Goal: Task Accomplishment & Management: Use online tool/utility

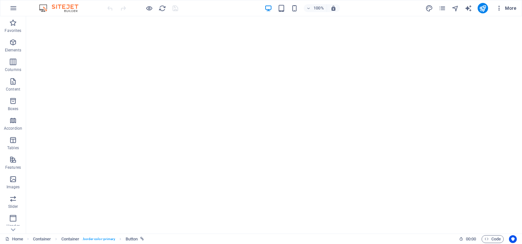
click at [507, 7] on span "More" at bounding box center [505, 8] width 21 height 7
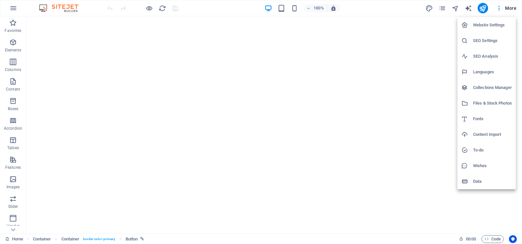
click at [484, 23] on h6 "Website Settings" at bounding box center [492, 25] width 39 height 8
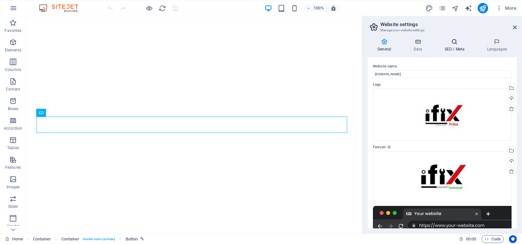
click at [453, 42] on icon at bounding box center [454, 41] width 40 height 7
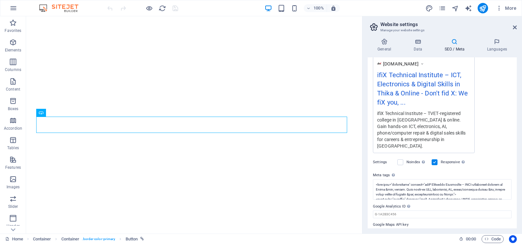
scroll to position [122, 0]
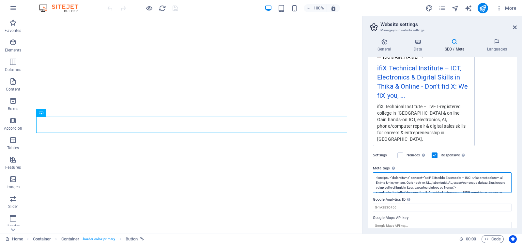
click at [431, 175] on textarea "Meta tags Enter HTML code here that will be placed inside the tags of your webs…" at bounding box center [442, 182] width 139 height 21
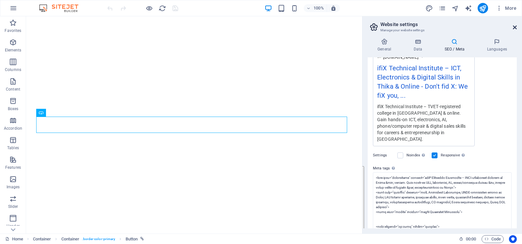
click at [514, 27] on icon at bounding box center [514, 27] width 4 height 5
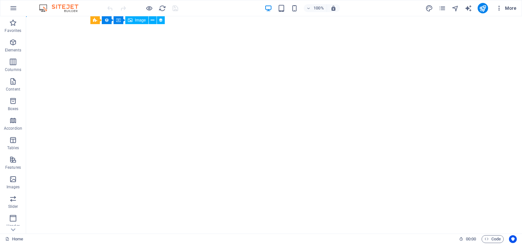
click at [500, 8] on icon "button" at bounding box center [498, 8] width 7 height 7
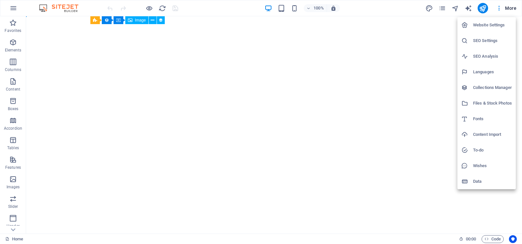
click at [483, 24] on h6 "Website Settings" at bounding box center [492, 25] width 39 height 8
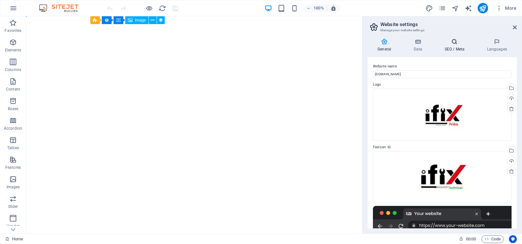
click at [453, 40] on icon at bounding box center [454, 41] width 40 height 7
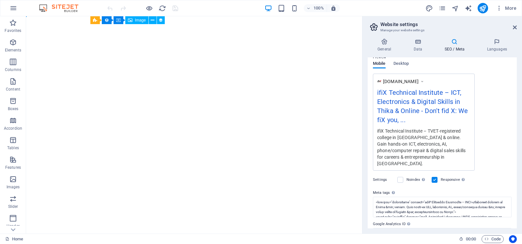
scroll to position [122, 0]
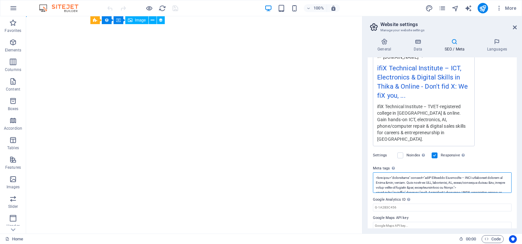
click at [415, 172] on textarea "Meta tags Enter HTML code here that will be placed inside the tags of your webs…" at bounding box center [442, 182] width 139 height 21
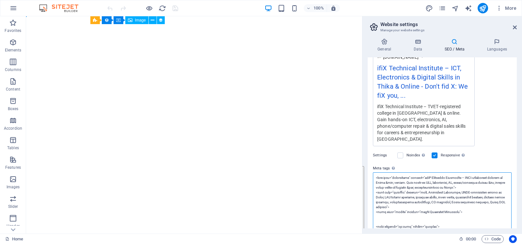
paste textarea "!-- ===== lorE Ipsumdolo Sitametco Adip + Elitse ===== --> <doei temp="incididu…"
type textarea "<!-- ===== lorE Ipsumdolo Sitametco Adip + Elitse ===== --> <doei temp="incidid…"
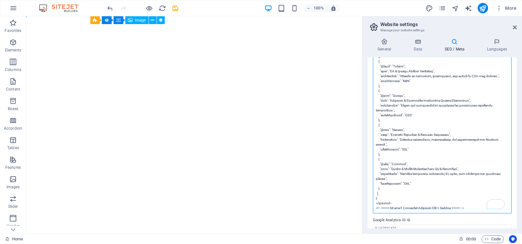
scroll to position [738, 0]
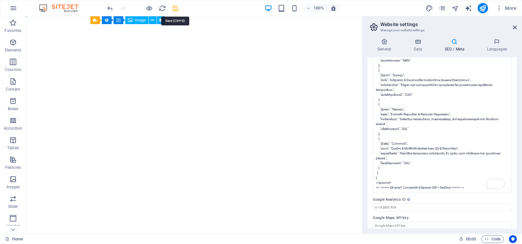
click at [175, 8] on icon "save" at bounding box center [174, 8] width 7 height 7
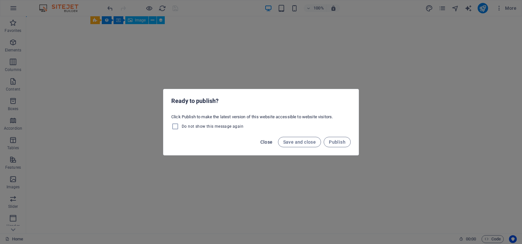
click at [267, 141] on span "Close" at bounding box center [266, 142] width 12 height 5
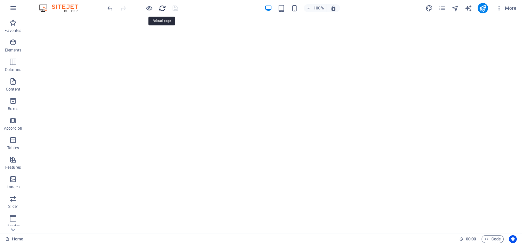
click at [161, 7] on icon "reload" at bounding box center [161, 8] width 7 height 7
click at [499, 7] on icon "button" at bounding box center [498, 8] width 7 height 7
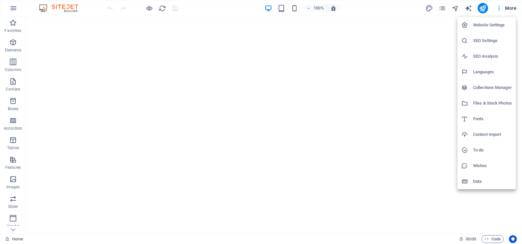
click at [488, 25] on h6 "Website Settings" at bounding box center [492, 25] width 39 height 8
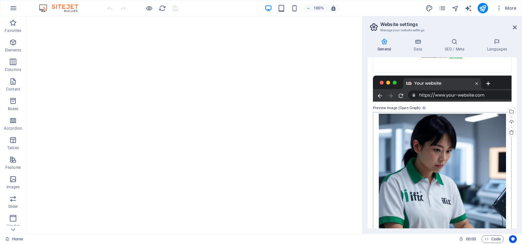
scroll to position [192, 0]
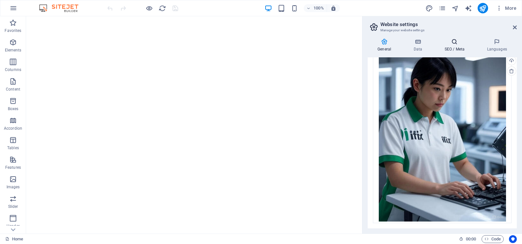
click at [453, 43] on icon at bounding box center [454, 41] width 40 height 7
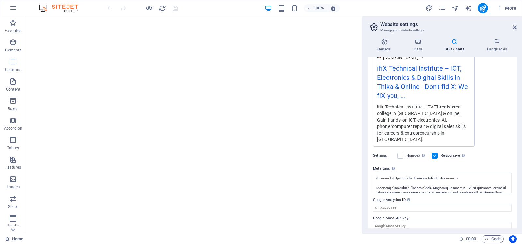
scroll to position [122, 0]
click at [431, 176] on textarea "Meta tags Enter HTML code here that will be placed inside the tags of your webs…" at bounding box center [442, 182] width 139 height 21
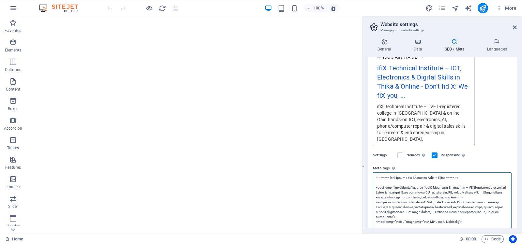
paste textarea "Basic SEO meta tags --> <meta charset="UTF-8"> <meta name="viewport" content="w…"
type textarea "<!-- Basic SEO meta tags --> <meta charset="UTF-8"> <meta name="viewport" conte…"
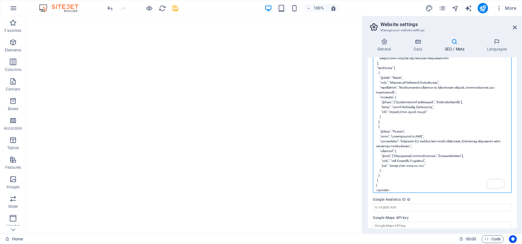
scroll to position [0, 0]
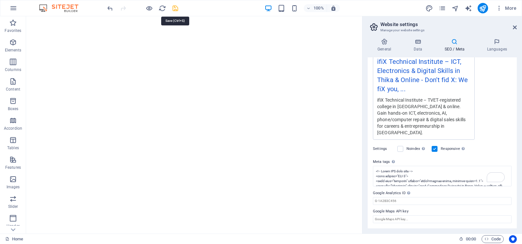
click at [174, 7] on icon "save" at bounding box center [174, 8] width 7 height 7
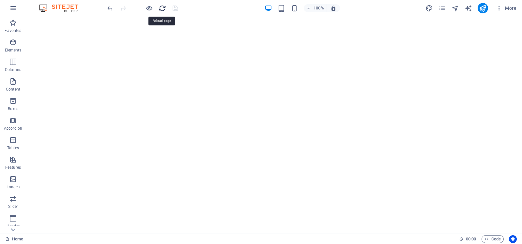
click at [163, 7] on icon "reload" at bounding box center [161, 8] width 7 height 7
click at [211, 7] on div "100% More" at bounding box center [312, 8] width 413 height 10
click at [161, 7] on icon "reload" at bounding box center [161, 8] width 7 height 7
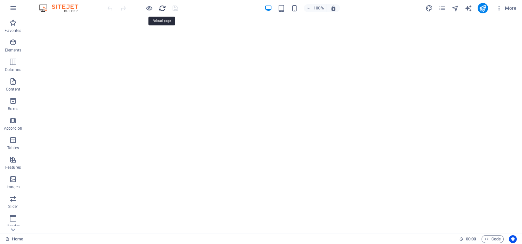
click at [161, 7] on icon "reload" at bounding box center [161, 8] width 7 height 7
click at [510, 8] on span "More" at bounding box center [505, 8] width 21 height 7
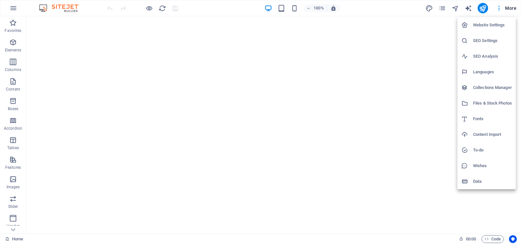
click at [492, 24] on h6 "Website Settings" at bounding box center [492, 25] width 39 height 8
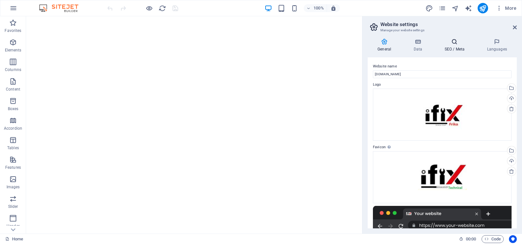
click at [454, 42] on icon at bounding box center [454, 41] width 40 height 7
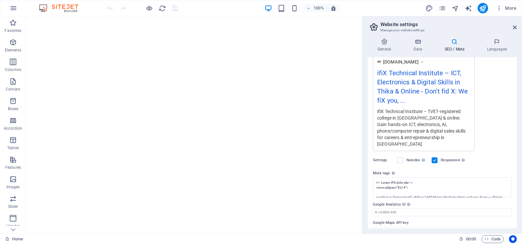
scroll to position [122, 0]
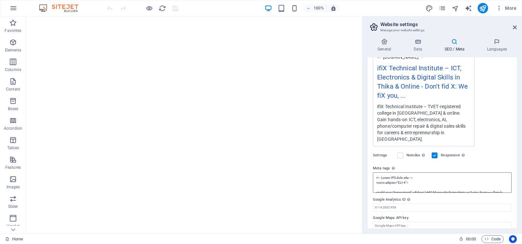
click at [432, 175] on textarea "Meta tags Enter HTML code here that will be placed inside the tags of your webs…" at bounding box center [442, 182] width 139 height 21
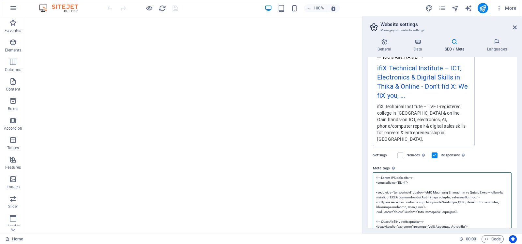
paste textarea "===== ifiX Technical Institute Meta + Schema ===== --> <meta name="description"…"
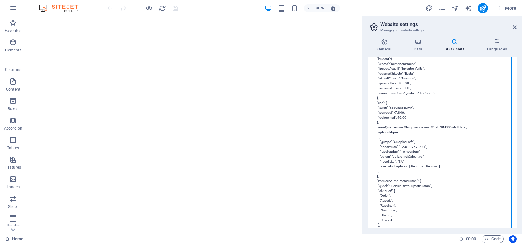
scroll to position [44, 0]
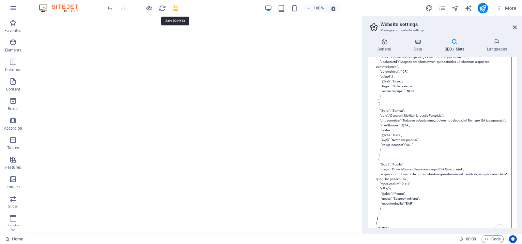
type textarea "<!-- ===== ifiX Technical Institute Meta + Schema ===== --> <meta name="descrip…"
click at [173, 7] on icon "save" at bounding box center [174, 8] width 7 height 7
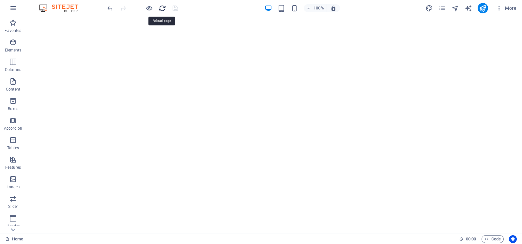
click at [162, 7] on icon "reload" at bounding box center [161, 8] width 7 height 7
click at [161, 7] on icon "reload" at bounding box center [161, 8] width 7 height 7
click at [162, 7] on icon "reload" at bounding box center [161, 8] width 7 height 7
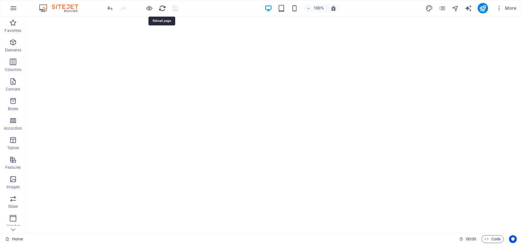
click at [162, 7] on icon "reload" at bounding box center [161, 8] width 7 height 7
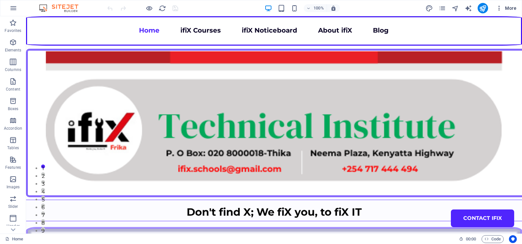
click at [502, 7] on icon "button" at bounding box center [498, 8] width 7 height 7
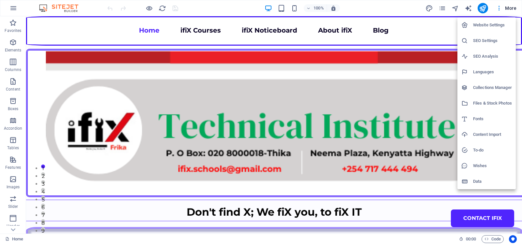
click at [482, 24] on h6 "Website Settings" at bounding box center [492, 25] width 39 height 8
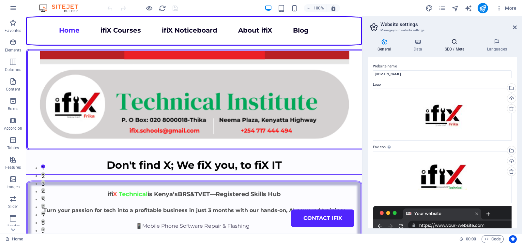
click at [454, 43] on icon at bounding box center [454, 41] width 40 height 7
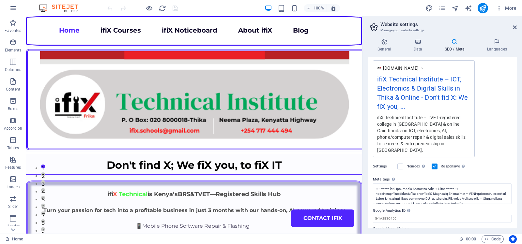
scroll to position [122, 0]
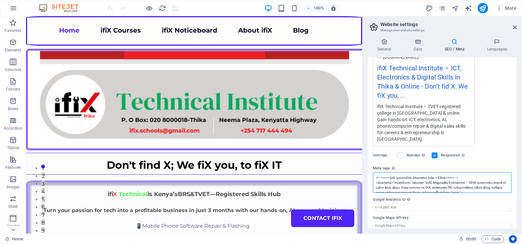
click at [432, 178] on textarea "Meta tags Enter HTML code here that will be placed inside the tags of your webs…" at bounding box center [442, 182] width 139 height 21
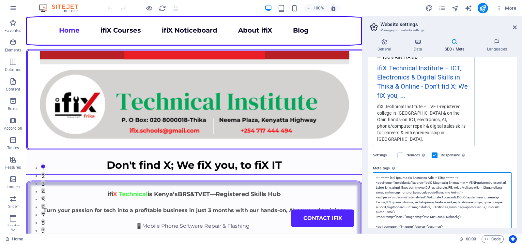
paste textarea ""EducationalOrganization", "name": "ifiX Technical Institute", "alternateName":…"
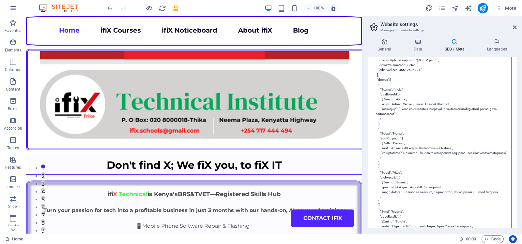
scroll to position [781, 0]
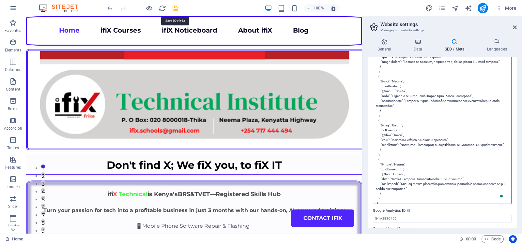
type textarea "<!-- ===== ifiX Technical Institute Meta + Schema ===== --> <meta name="descrip…"
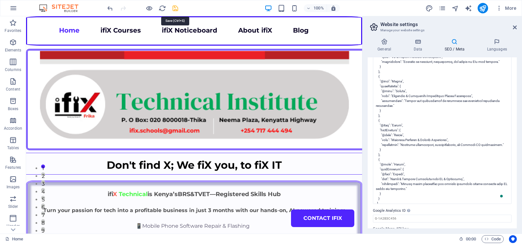
click at [173, 8] on icon "save" at bounding box center [174, 8] width 7 height 7
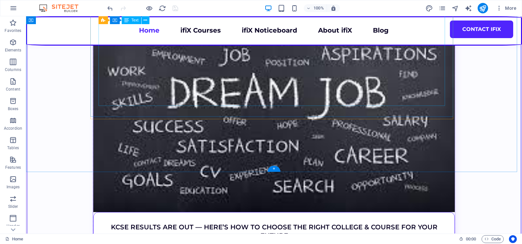
scroll to position [4245, 0]
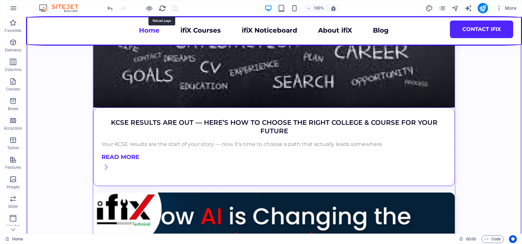
click at [163, 8] on icon "reload" at bounding box center [161, 8] width 7 height 7
click at [162, 8] on icon "reload" at bounding box center [161, 8] width 7 height 7
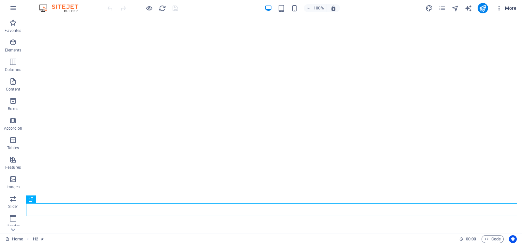
click at [506, 6] on span "More" at bounding box center [505, 8] width 21 height 7
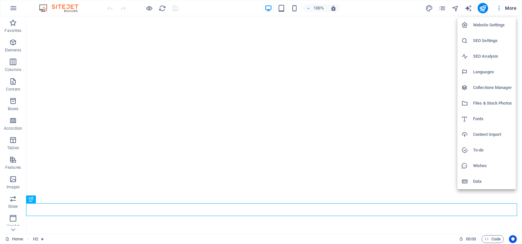
click at [478, 24] on h6 "Website Settings" at bounding box center [492, 25] width 39 height 8
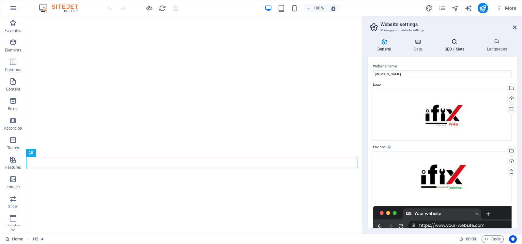
click at [452, 43] on icon at bounding box center [454, 41] width 40 height 7
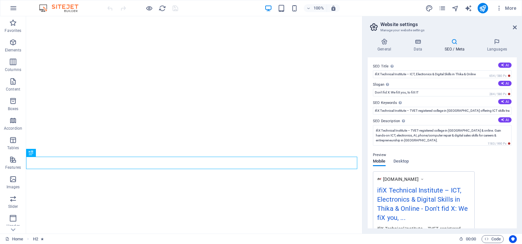
scroll to position [122, 0]
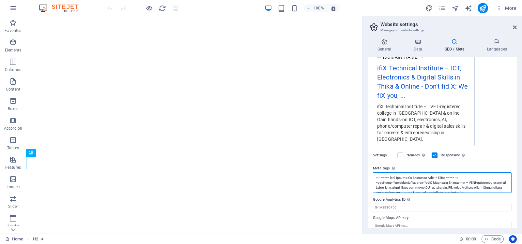
click at [426, 177] on textarea "Meta tags Enter HTML code here that will be placed inside the tags of your webs…" at bounding box center [442, 182] width 139 height 21
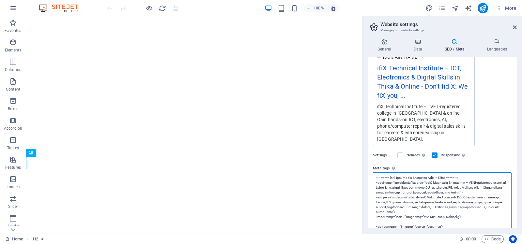
paste textarea "hasPart": { "@type": "CourseCatalog", "name": "ifiX Technical Institute Course …"
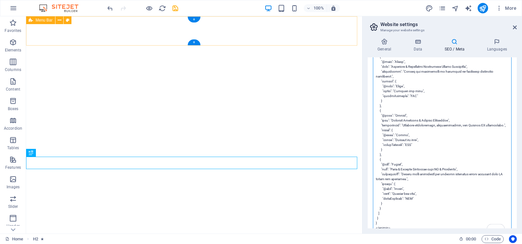
scroll to position [39, 0]
type textarea "<!-- ===== lorE Ipsumdolo Sitametco Adip + Elitse ===== --> <doei temp="incidid…"
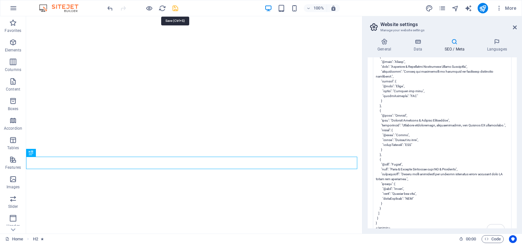
click at [175, 8] on icon "save" at bounding box center [174, 8] width 7 height 7
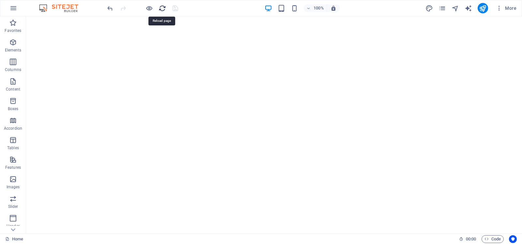
click at [162, 7] on icon "reload" at bounding box center [161, 8] width 7 height 7
click at [161, 7] on icon "reload" at bounding box center [161, 8] width 7 height 7
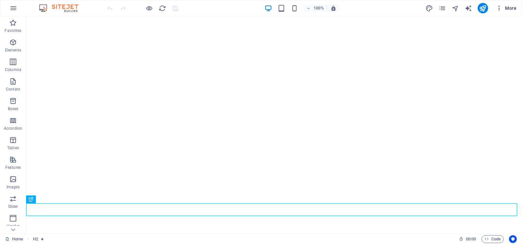
click at [500, 7] on icon "button" at bounding box center [498, 8] width 7 height 7
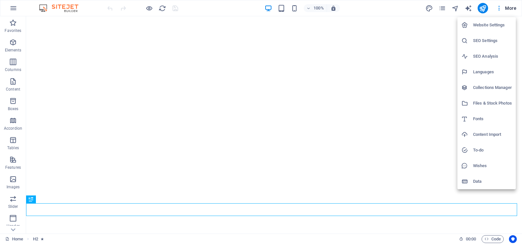
click at [486, 24] on h6 "Website Settings" at bounding box center [492, 25] width 39 height 8
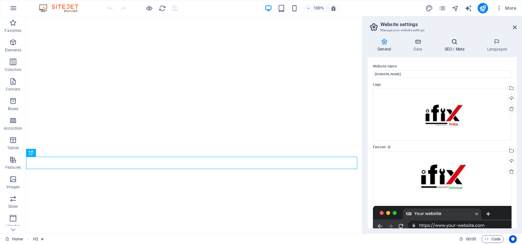
click at [453, 43] on icon at bounding box center [454, 41] width 40 height 7
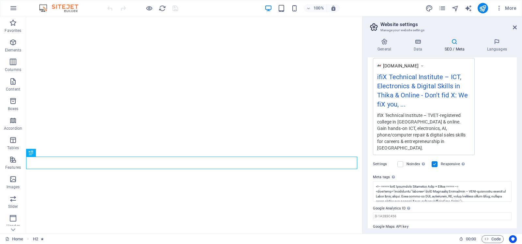
scroll to position [122, 0]
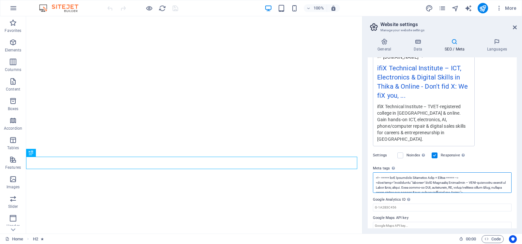
click at [426, 177] on textarea "Meta tags Enter HTML code here that will be placed inside the tags of your webs…" at bounding box center [442, 182] width 139 height 21
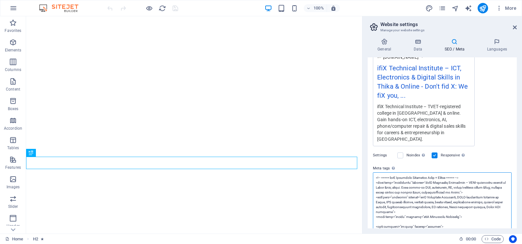
paste textarea "makesOffer": [ { "@type": "Offer", "itemOffered": { "@type": "Course", "name": …"
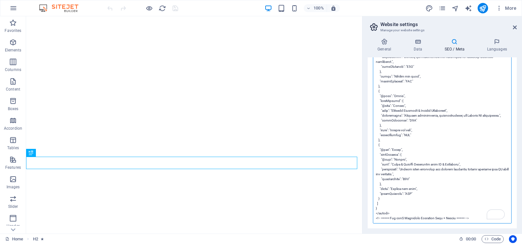
scroll to position [830, 0]
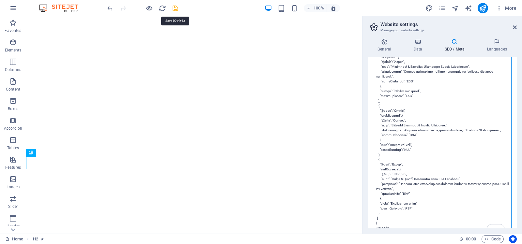
type textarea "<!-- ===== lorE Ipsumdolo Sitametco Adip + Elitse ===== --> <doei temp="incidid…"
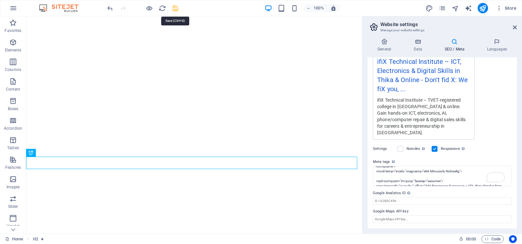
click at [175, 8] on icon "save" at bounding box center [174, 8] width 7 height 7
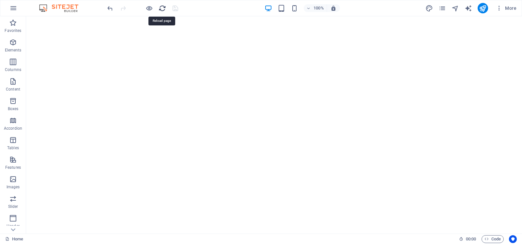
click at [161, 7] on icon "reload" at bounding box center [161, 8] width 7 height 7
click at [161, 8] on icon "reload" at bounding box center [161, 8] width 7 height 7
click at [161, 7] on icon "reload" at bounding box center [161, 8] width 7 height 7
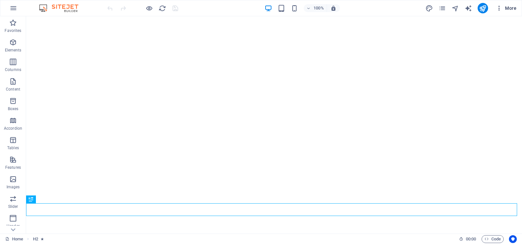
click at [509, 6] on span "More" at bounding box center [505, 8] width 21 height 7
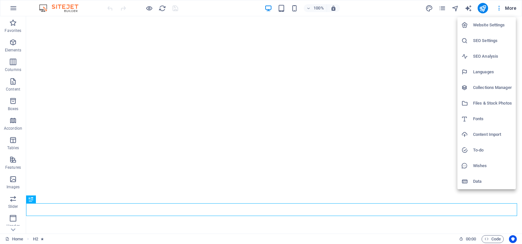
click at [486, 24] on h6 "Website Settings" at bounding box center [492, 25] width 39 height 8
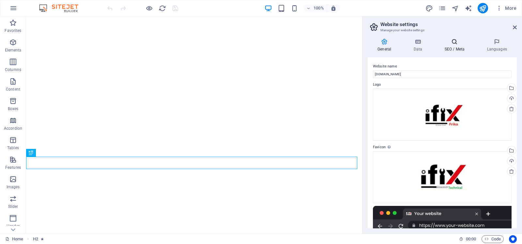
click at [452, 41] on icon at bounding box center [454, 41] width 40 height 7
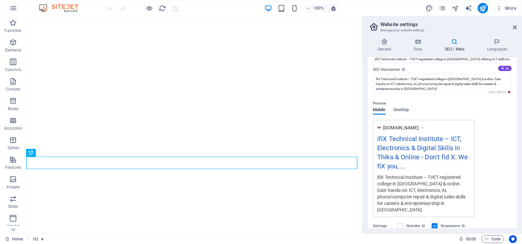
scroll to position [122, 0]
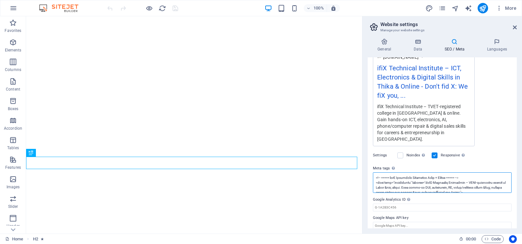
click at [427, 174] on textarea "Meta tags Enter HTML code here that will be placed inside the tags of your webs…" at bounding box center [442, 182] width 139 height 21
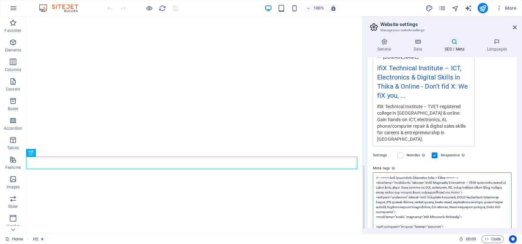
paste textarea "graph": [ { "@type": "EducationalOrganization", "name": "ifiX Technical Institu…"
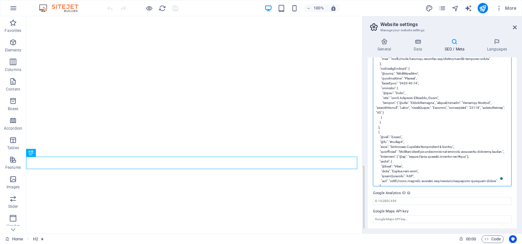
scroll to position [972, 0]
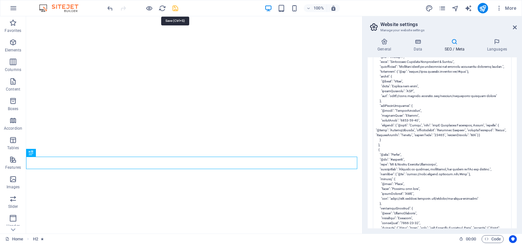
click at [174, 7] on body "ifiX Technical Institute Home Favorites Elements Columns Content Boxes Accordio…" at bounding box center [261, 122] width 522 height 244
type textarea "<!-- ===== lorE Ipsumdolo Sitametco Adip + Elitse ===== --> <doei temp="incidid…"
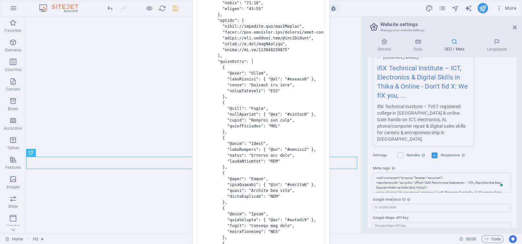
scroll to position [122, 0]
click at [366, 7] on div "Invalid HTML You have entered the following invalid HTML code (e.g. missing clo…" at bounding box center [261, 122] width 522 height 244
click at [364, 5] on div "Invalid HTML You have entered the following invalid HTML code (e.g. missing clo…" at bounding box center [261, 122] width 522 height 244
click at [160, 8] on div "Invalid HTML You have entered the following invalid HTML code (e.g. missing clo…" at bounding box center [261, 122] width 522 height 244
